Goal: Information Seeking & Learning: Learn about a topic

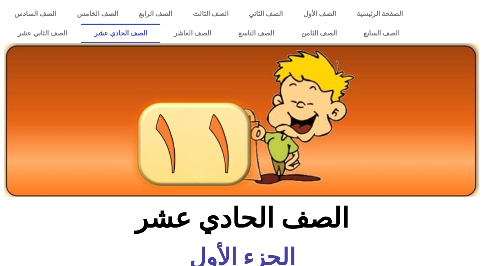
scroll to position [158, 0]
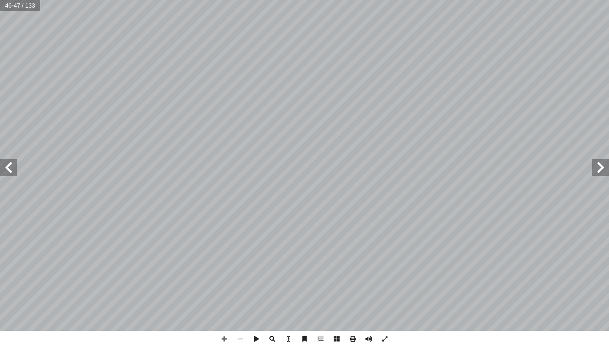
click at [5, 165] on span at bounding box center [8, 167] width 17 height 17
click at [483, 164] on span at bounding box center [600, 167] width 17 height 17
click at [452, 266] on div "٤ 3 . لبقرة) � ( َّ يى ته ين يم يز ير ىٰ نىني نن نم نسان، إ � ّ صعوبة، يفهمها ك…" at bounding box center [304, 173] width 609 height 347
click at [483, 166] on span at bounding box center [600, 167] width 17 height 17
